Goal: Navigation & Orientation: Find specific page/section

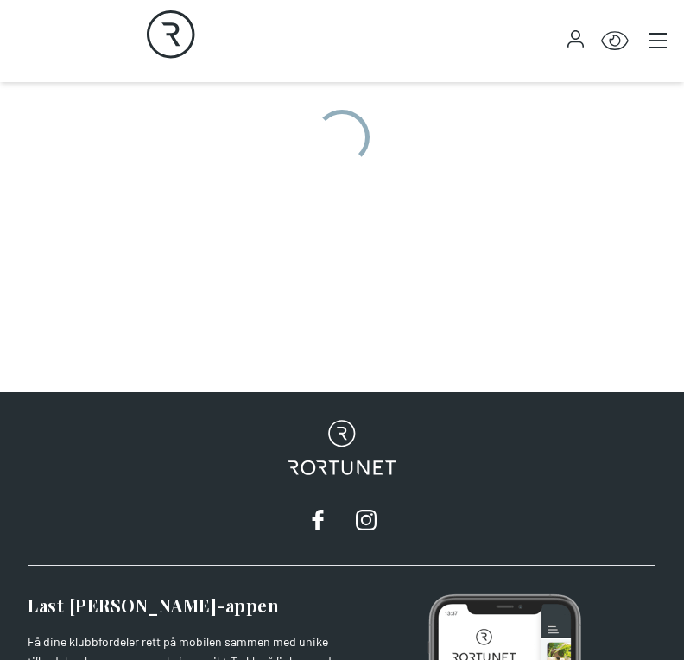
scroll to position [821, 0]
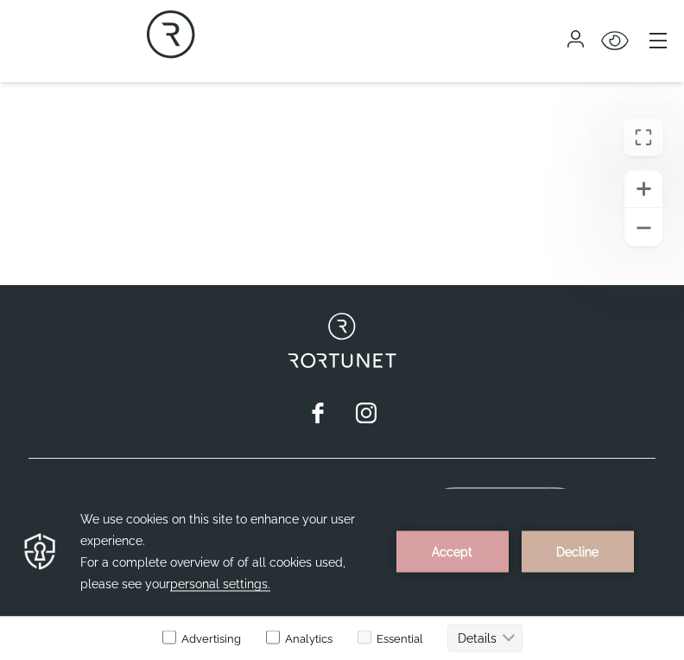
scroll to position [1223, 0]
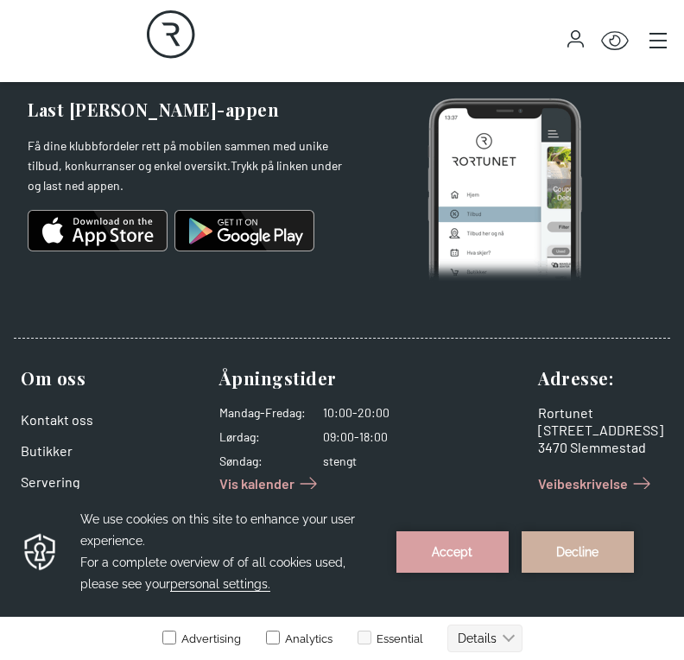
click at [666, 38] on button "Main menu" at bounding box center [658, 40] width 24 height 24
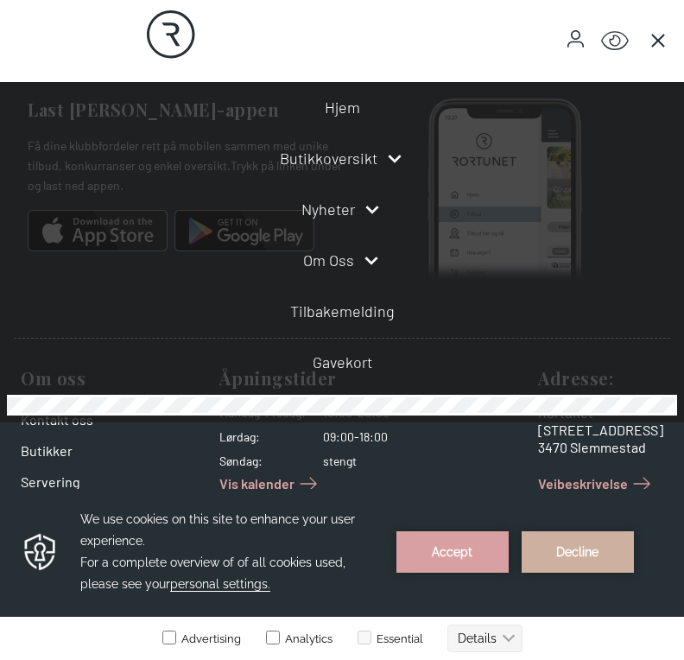
click at [400, 167] on icon at bounding box center [394, 158] width 21 height 21
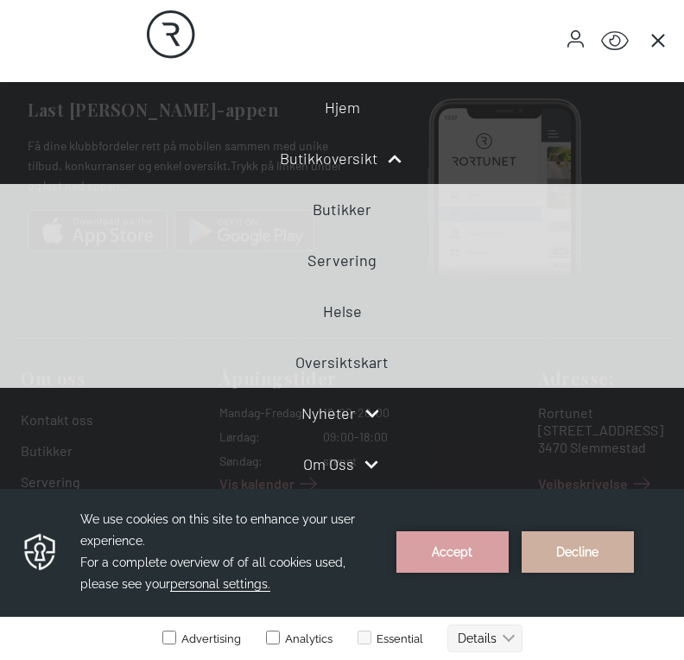
click at [345, 204] on link "Butikker" at bounding box center [342, 208] width 59 height 19
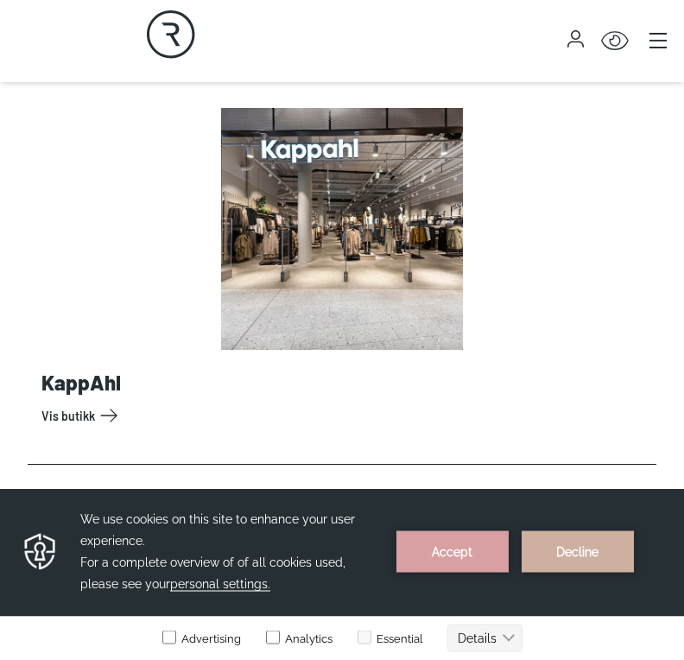
scroll to position [6404, 0]
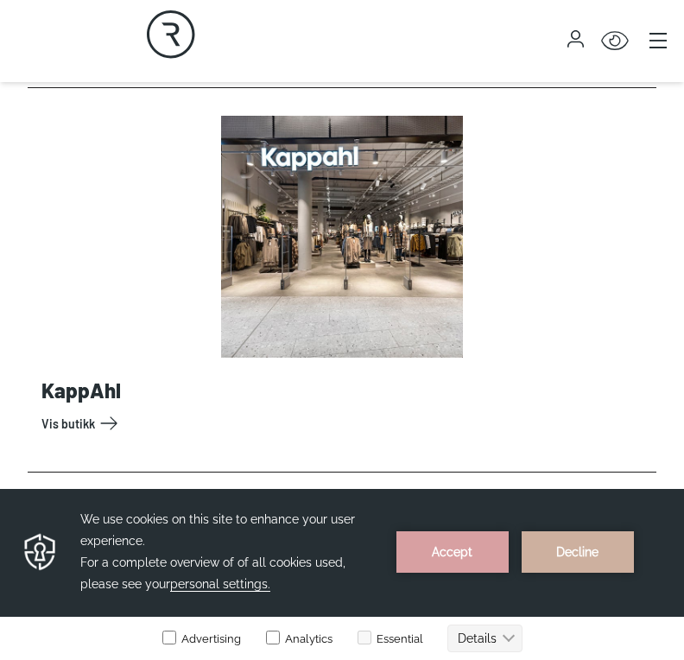
click at [116, 434] on link "Vis butikk" at bounding box center [345, 423] width 608 height 28
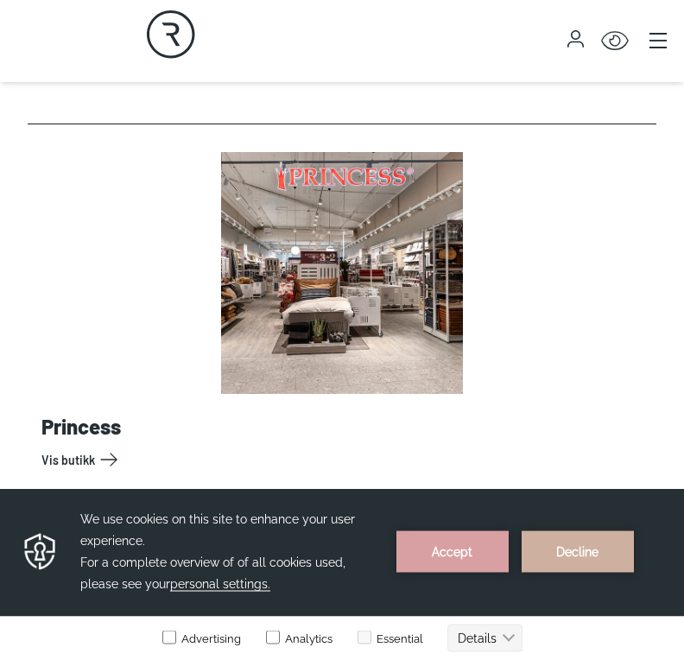
scroll to position [12899, 0]
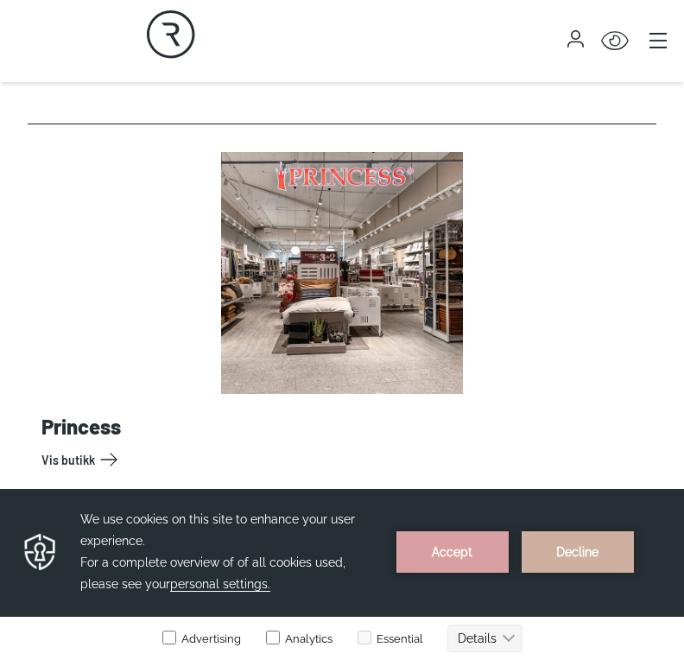
click at [649, 445] on link "Vis butikk" at bounding box center [345, 459] width 608 height 28
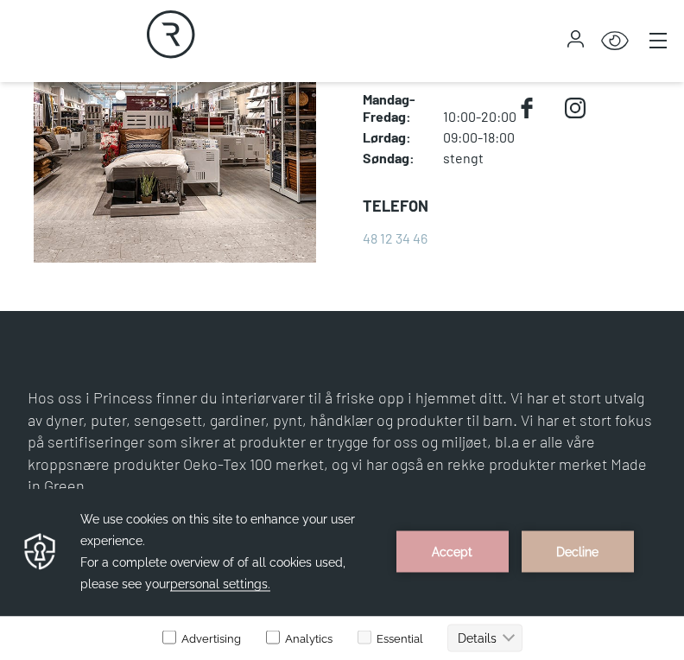
scroll to position [510, 0]
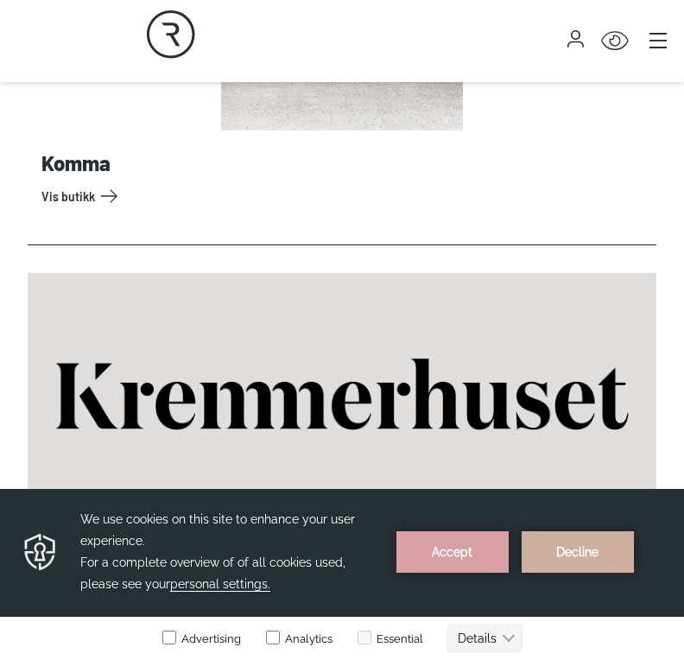
scroll to position [8222, 0]
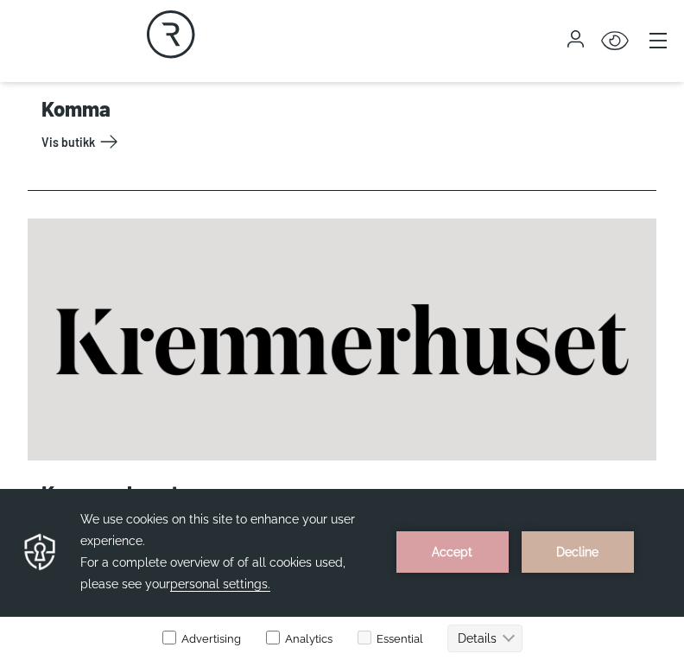
click at [114, 155] on link "Vis butikk" at bounding box center [345, 142] width 608 height 28
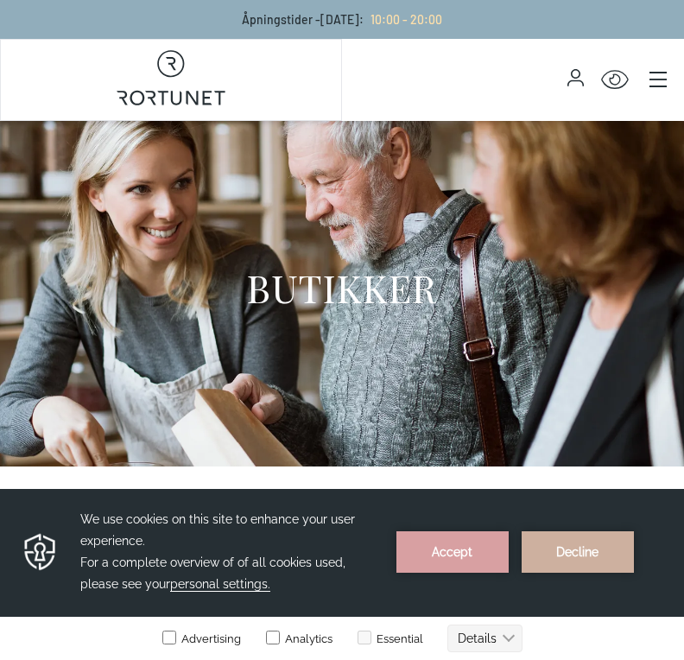
click at [141, 34] on div "Åpningstider - [DATE] : 10:00 - 20:00" at bounding box center [342, 19] width 684 height 39
click at [661, 90] on button "Main menu" at bounding box center [658, 79] width 24 height 24
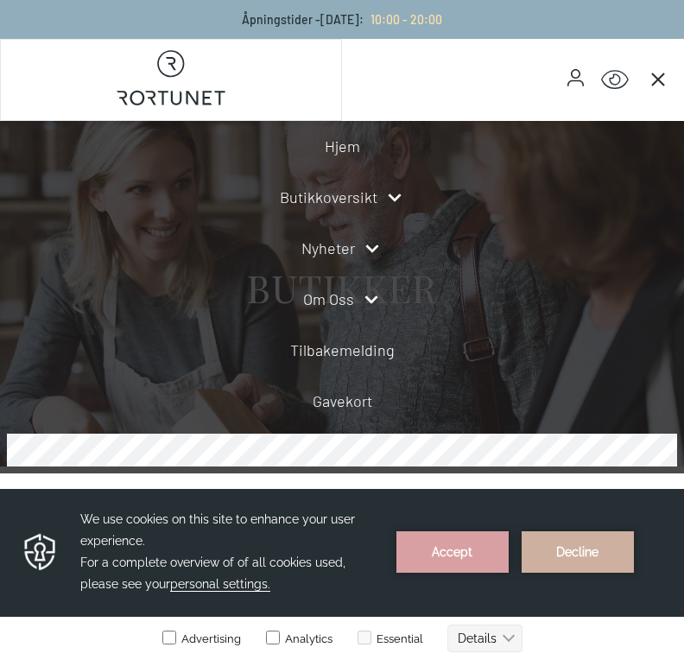
click at [379, 309] on icon at bounding box center [371, 299] width 21 height 21
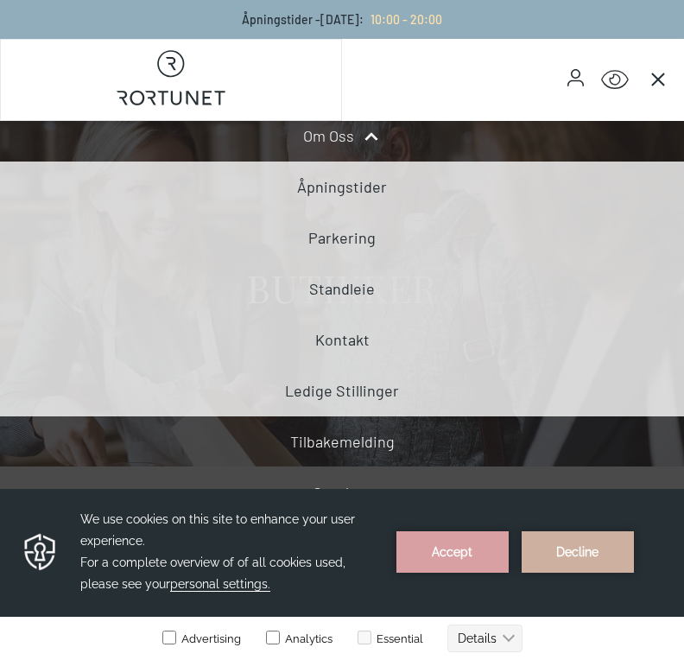
scroll to position [162, 0]
